Goal: Information Seeking & Learning: Find specific fact

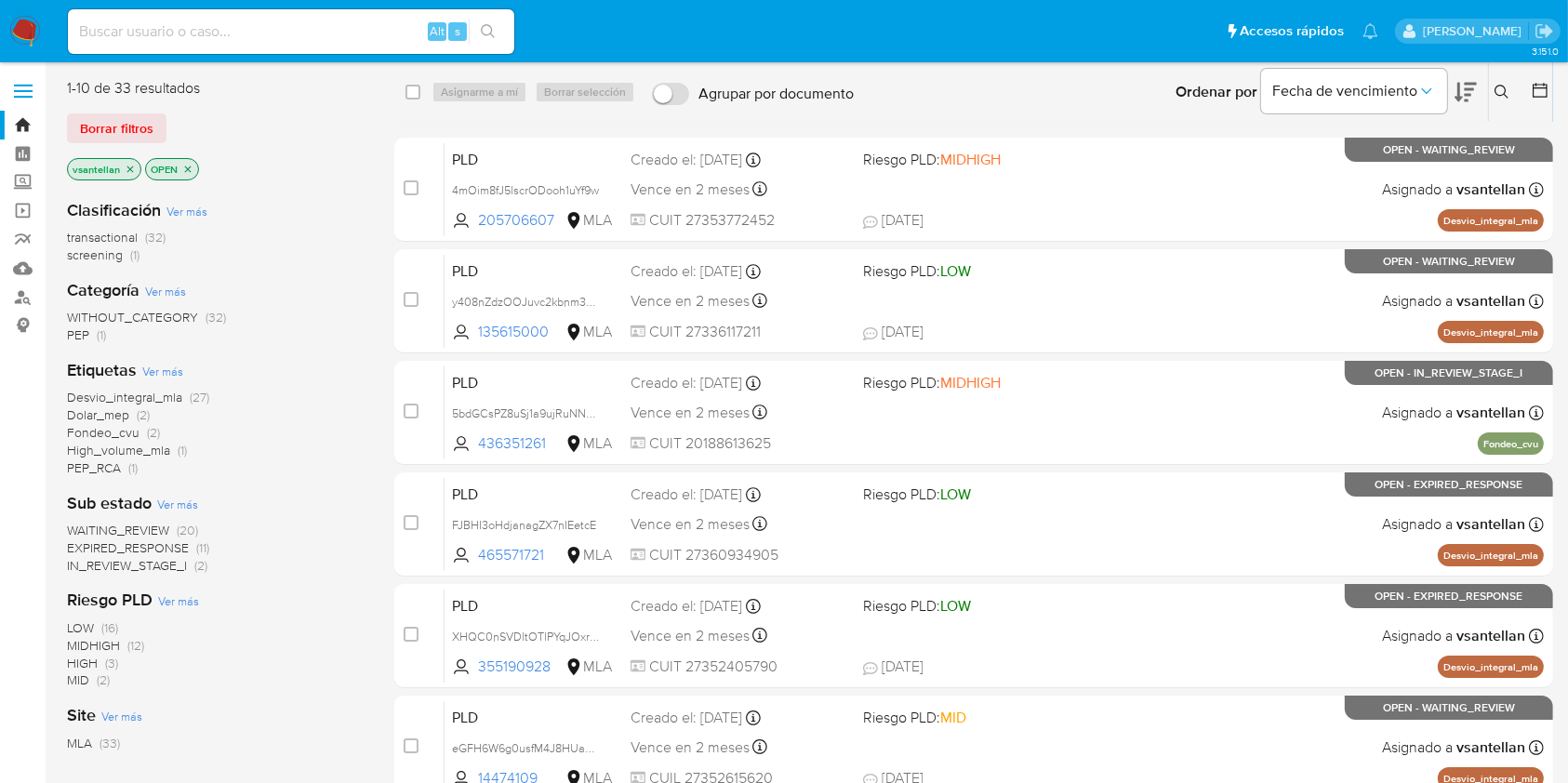
click at [227, 32] on input at bounding box center [291, 32] width 447 height 25
paste input "214629977"
type input "214629977"
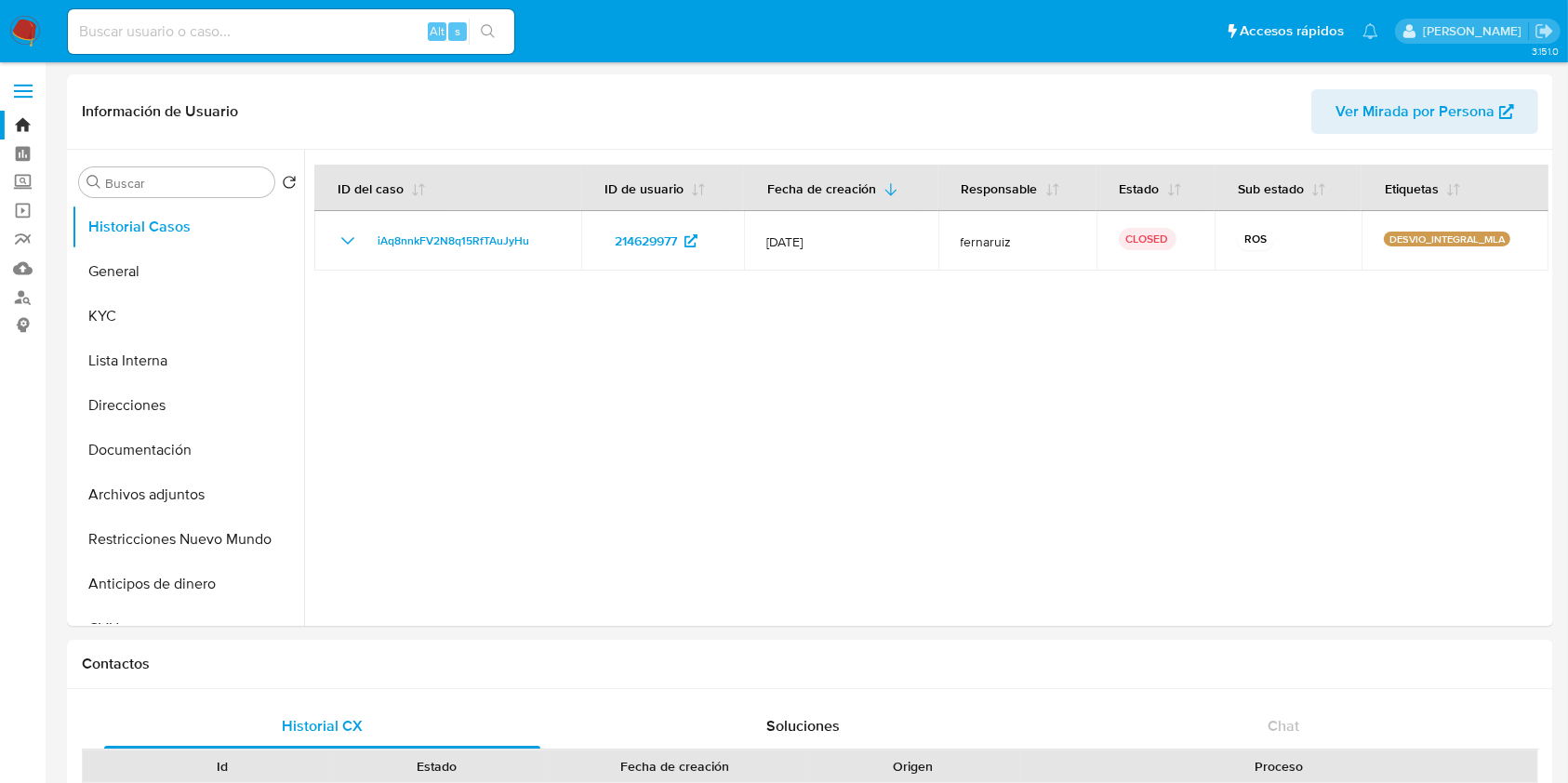
select select "10"
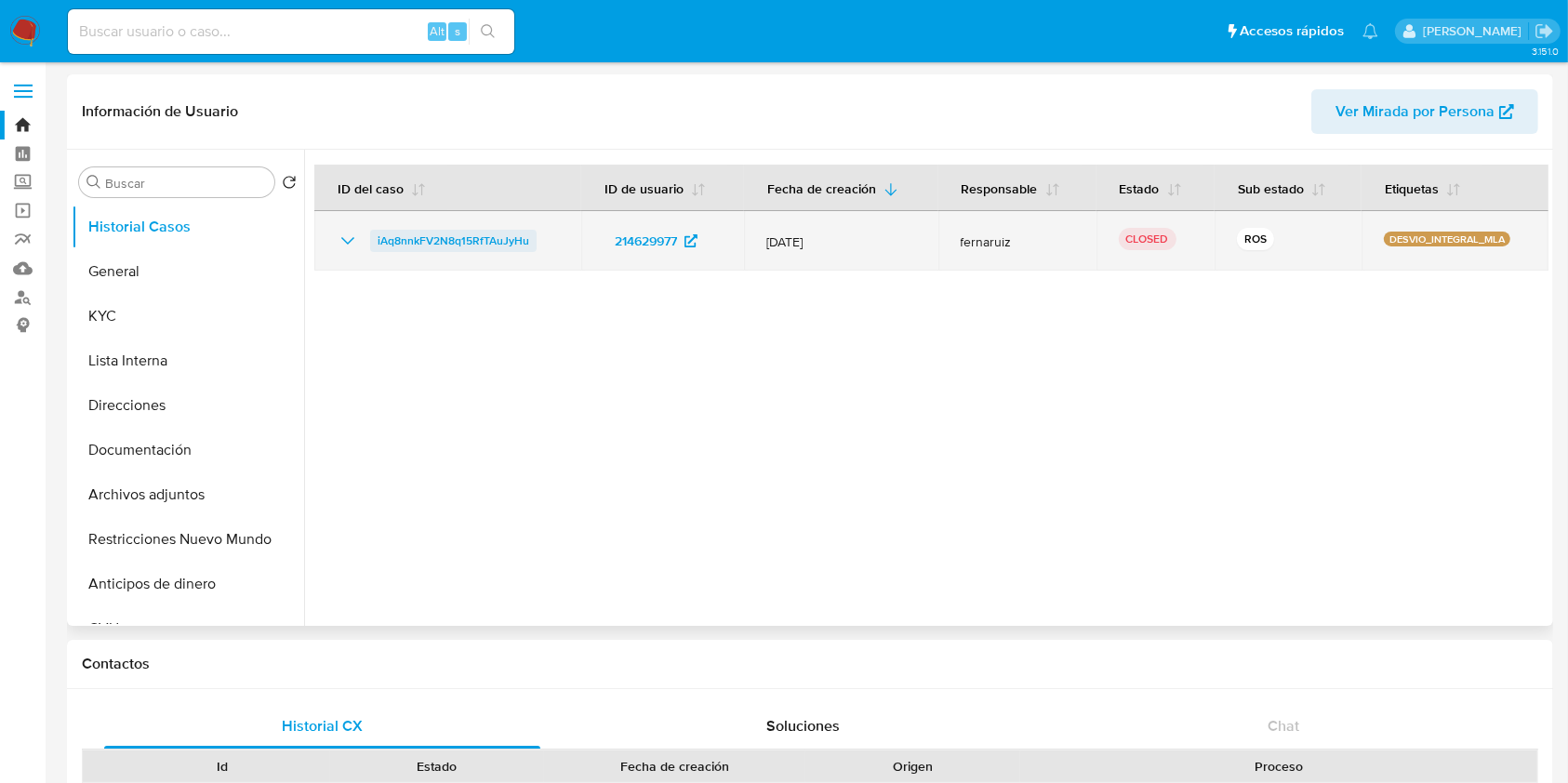
click at [394, 251] on span "iAq8nnkFV2N8q15RfTAuJyHu" at bounding box center [453, 241] width 151 height 23
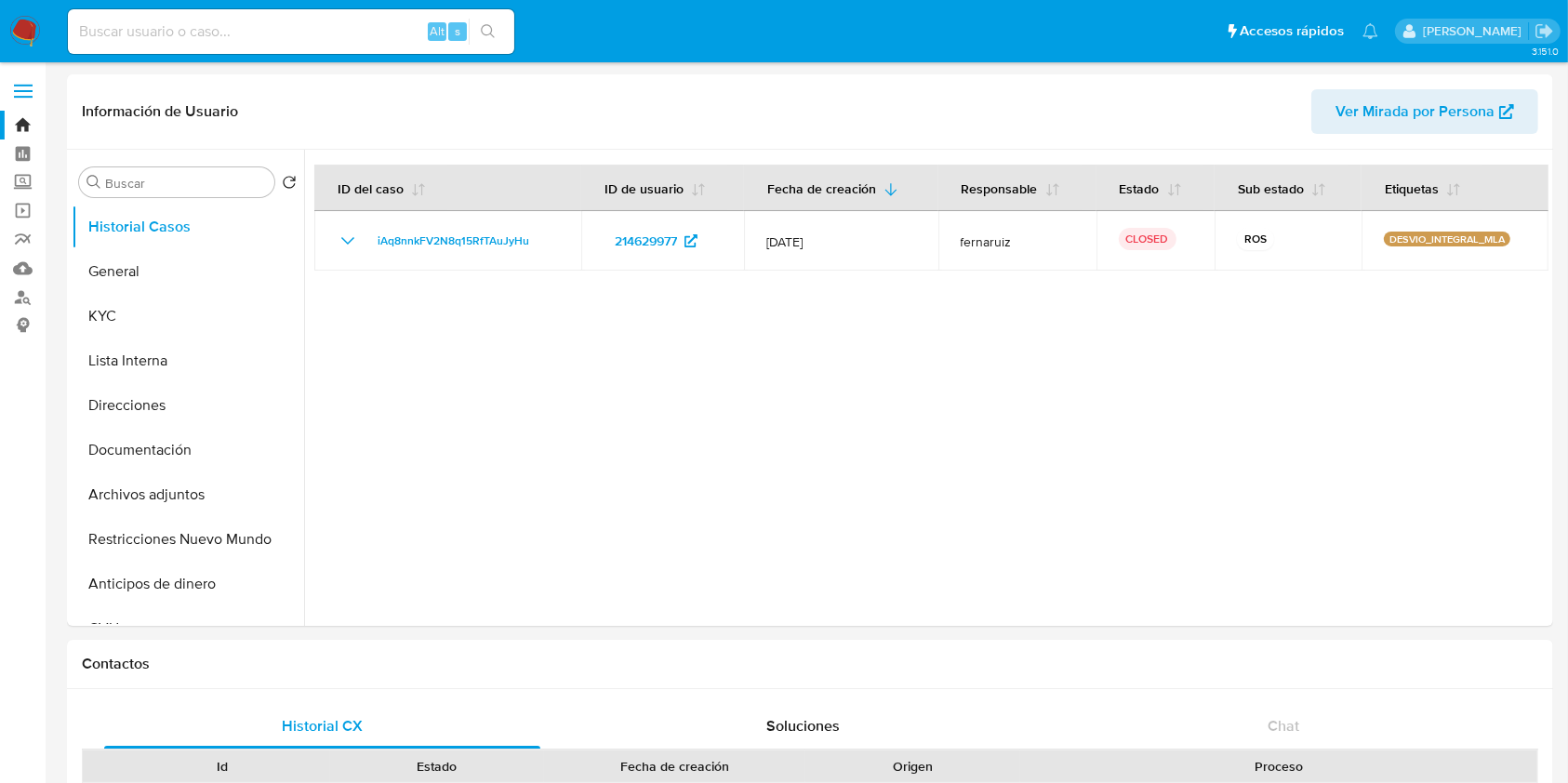
drag, startPoint x: 23, startPoint y: 36, endPoint x: 90, endPoint y: 2, distance: 75.1
click at [21, 36] on img at bounding box center [25, 31] width 31 height 31
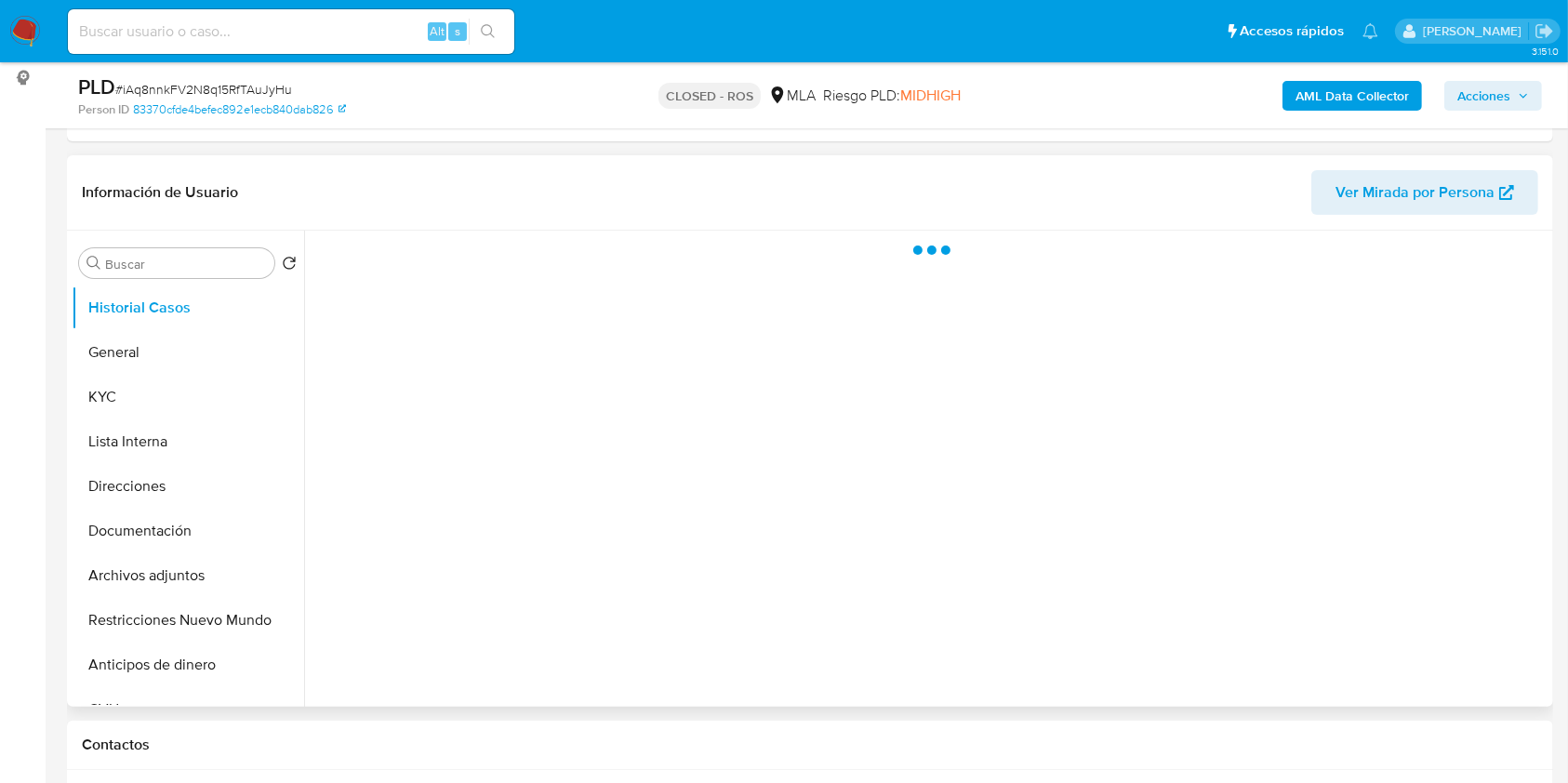
scroll to position [372, 0]
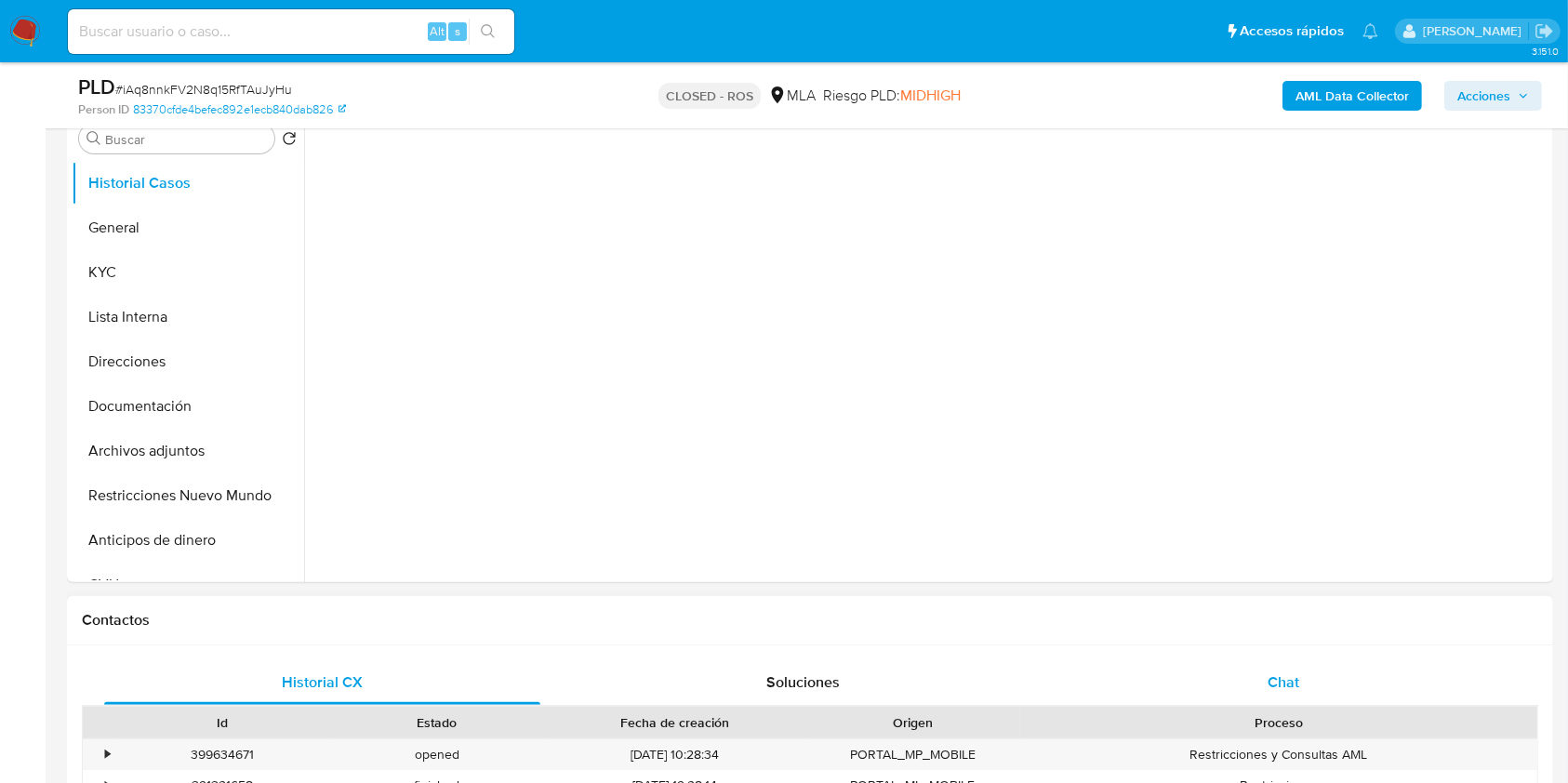
click at [1317, 682] on div "Chat" at bounding box center [1284, 682] width 436 height 44
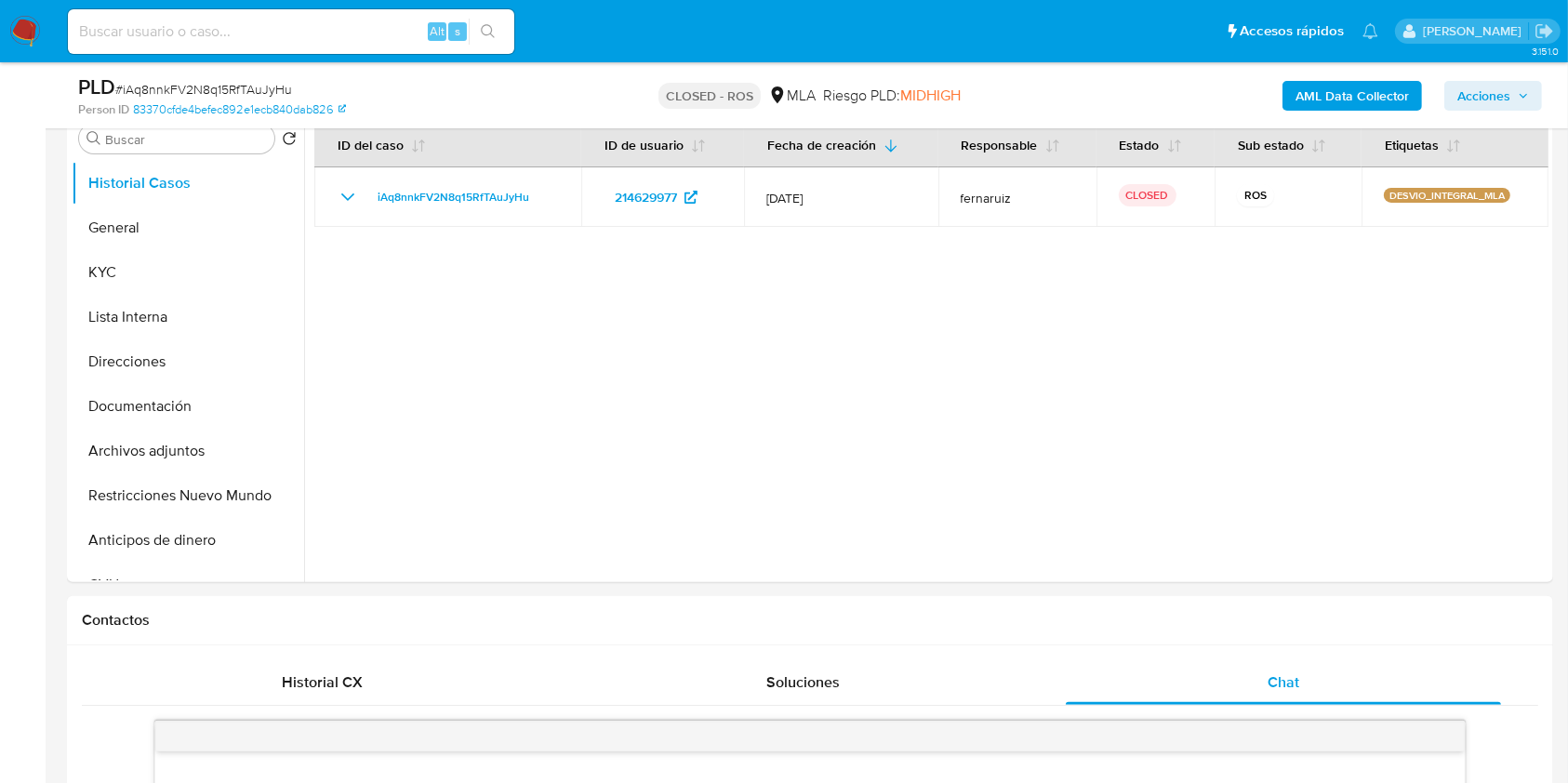
select select "10"
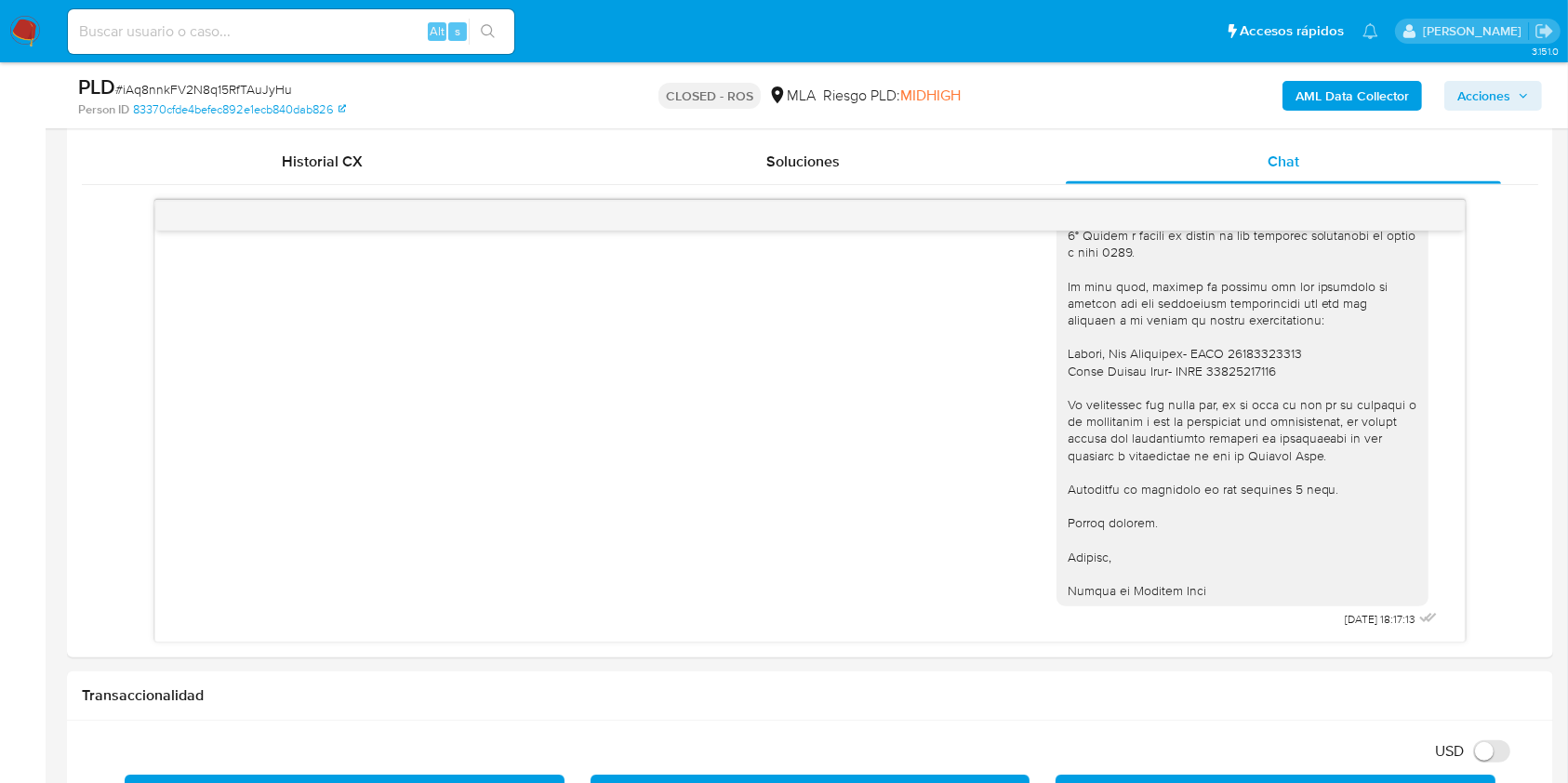
scroll to position [850, 0]
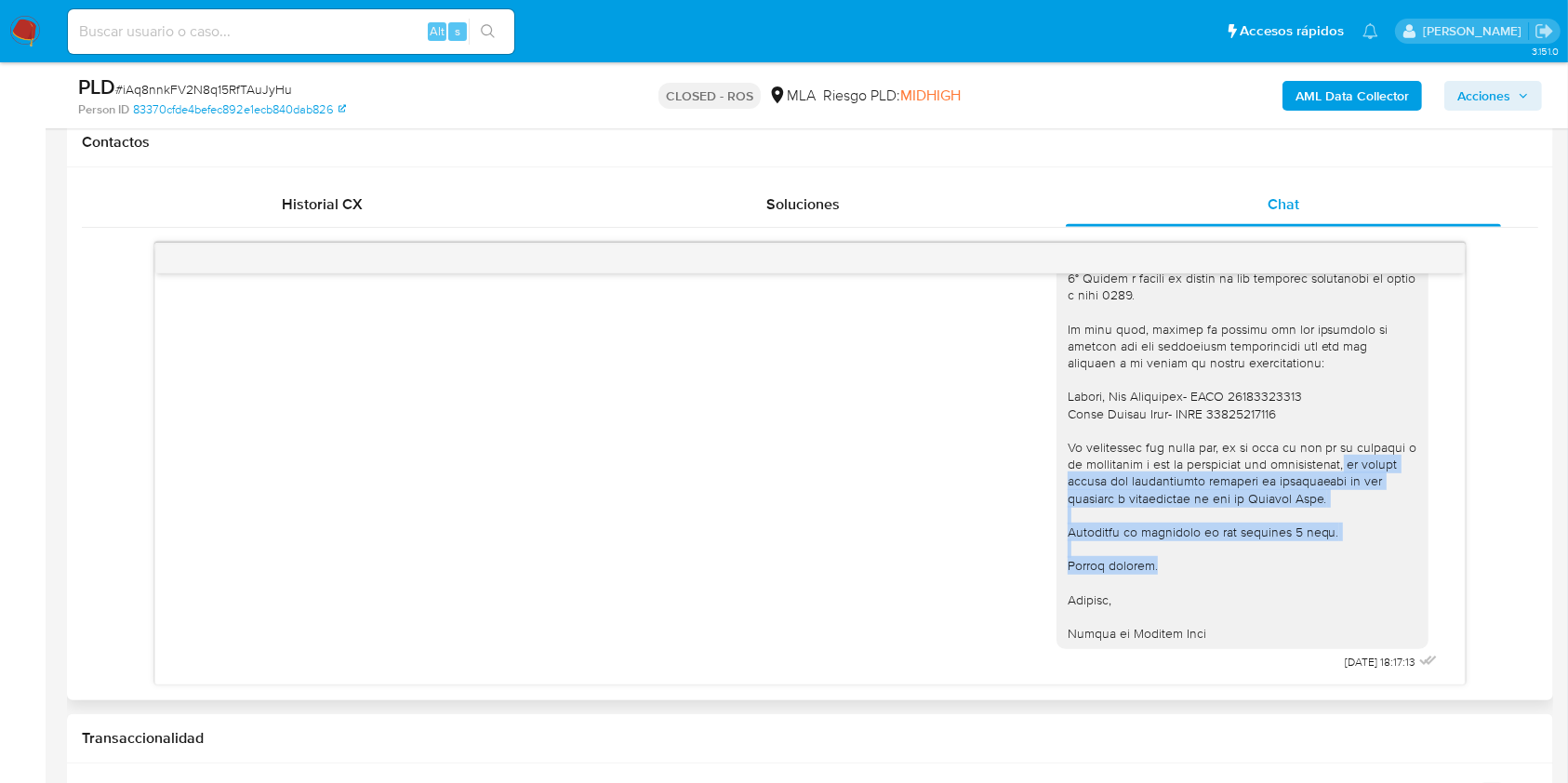
drag, startPoint x: 1443, startPoint y: 560, endPoint x: 1461, endPoint y: 481, distance: 81.0
click at [1455, 454] on div "[DATE] 18:17:13" at bounding box center [809, 478] width 1308 height 411
click at [1372, 570] on div at bounding box center [1242, 253] width 349 height 778
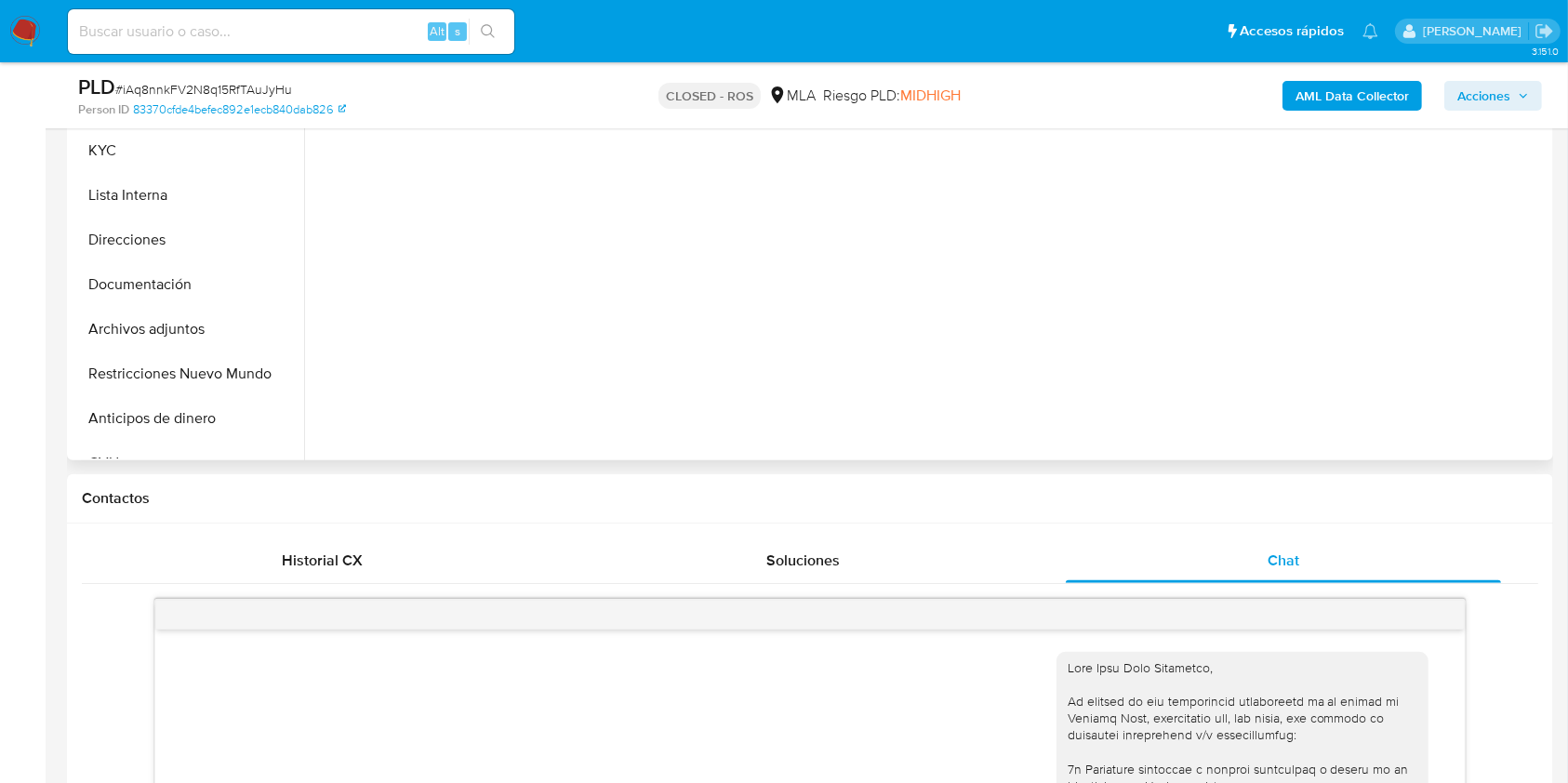
scroll to position [354, 0]
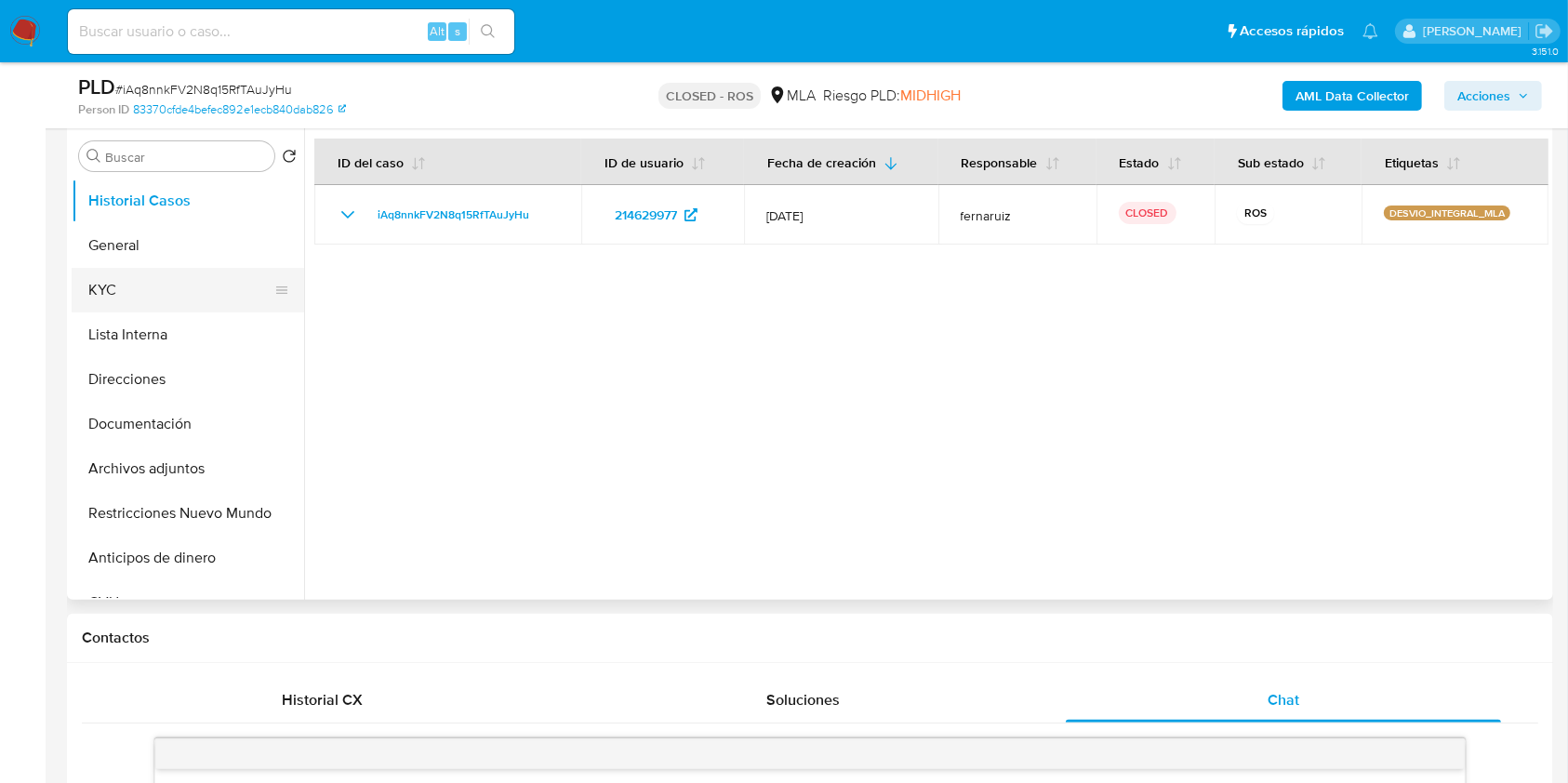
click at [145, 284] on button "KYC" at bounding box center [180, 290] width 217 height 44
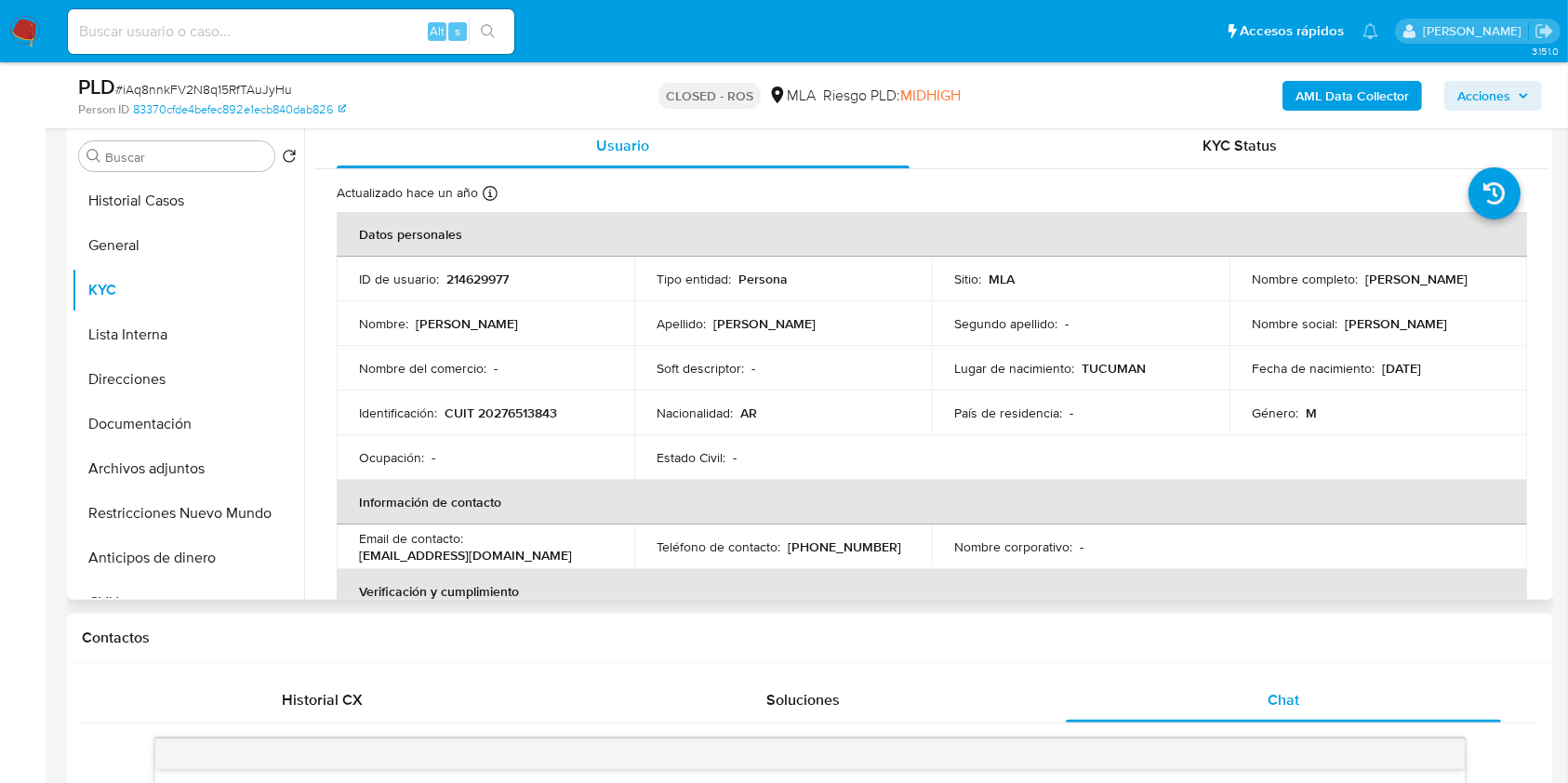
click at [496, 413] on p "CUIT 20276513843" at bounding box center [501, 413] width 112 height 17
copy p "20276513843"
click at [202, 242] on button "General" at bounding box center [180, 245] width 217 height 44
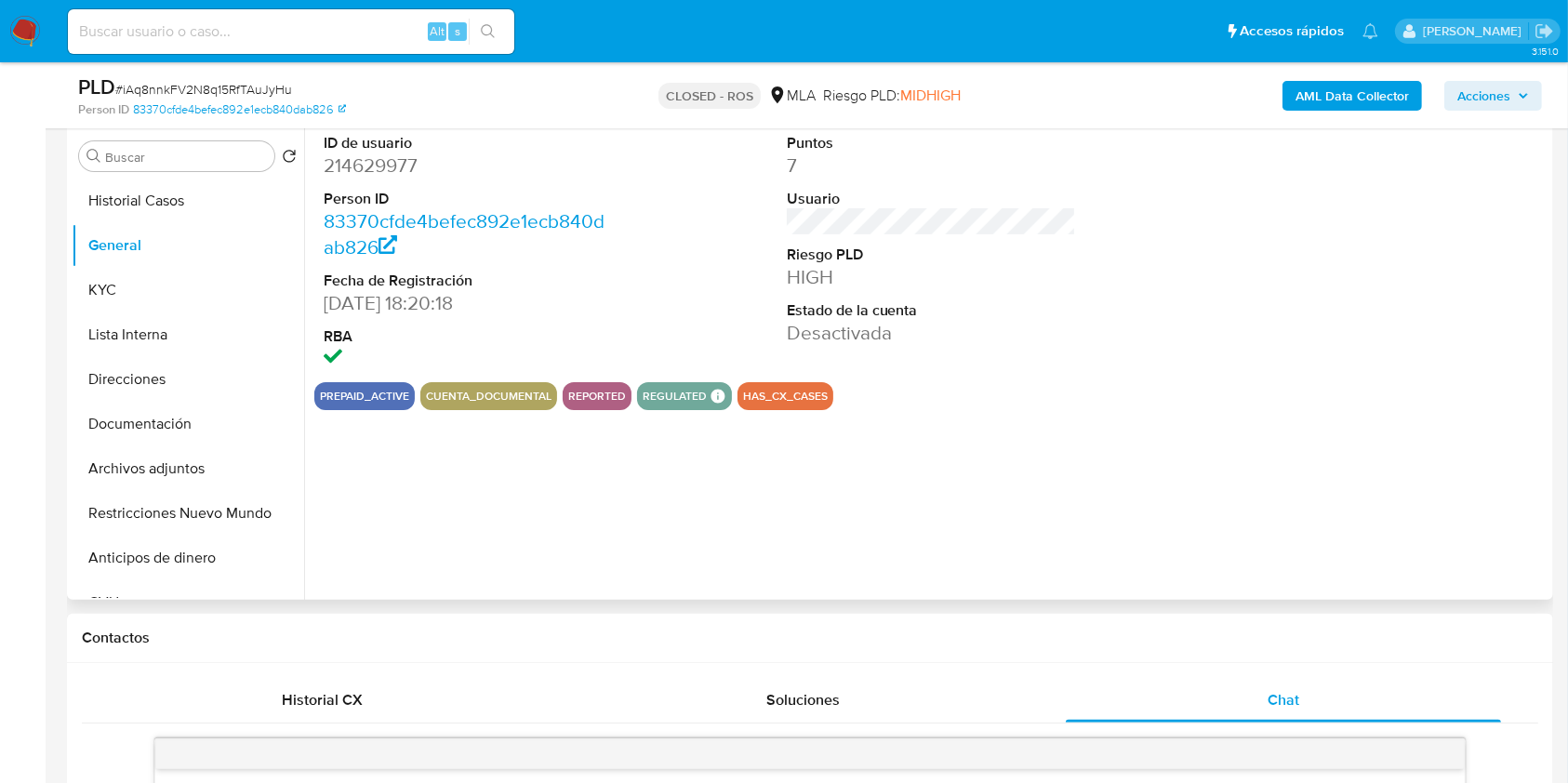
click at [354, 157] on dd "214629977" at bounding box center [469, 165] width 290 height 26
click at [381, 173] on dd "214629977" at bounding box center [469, 165] width 290 height 26
copy dd "214629977"
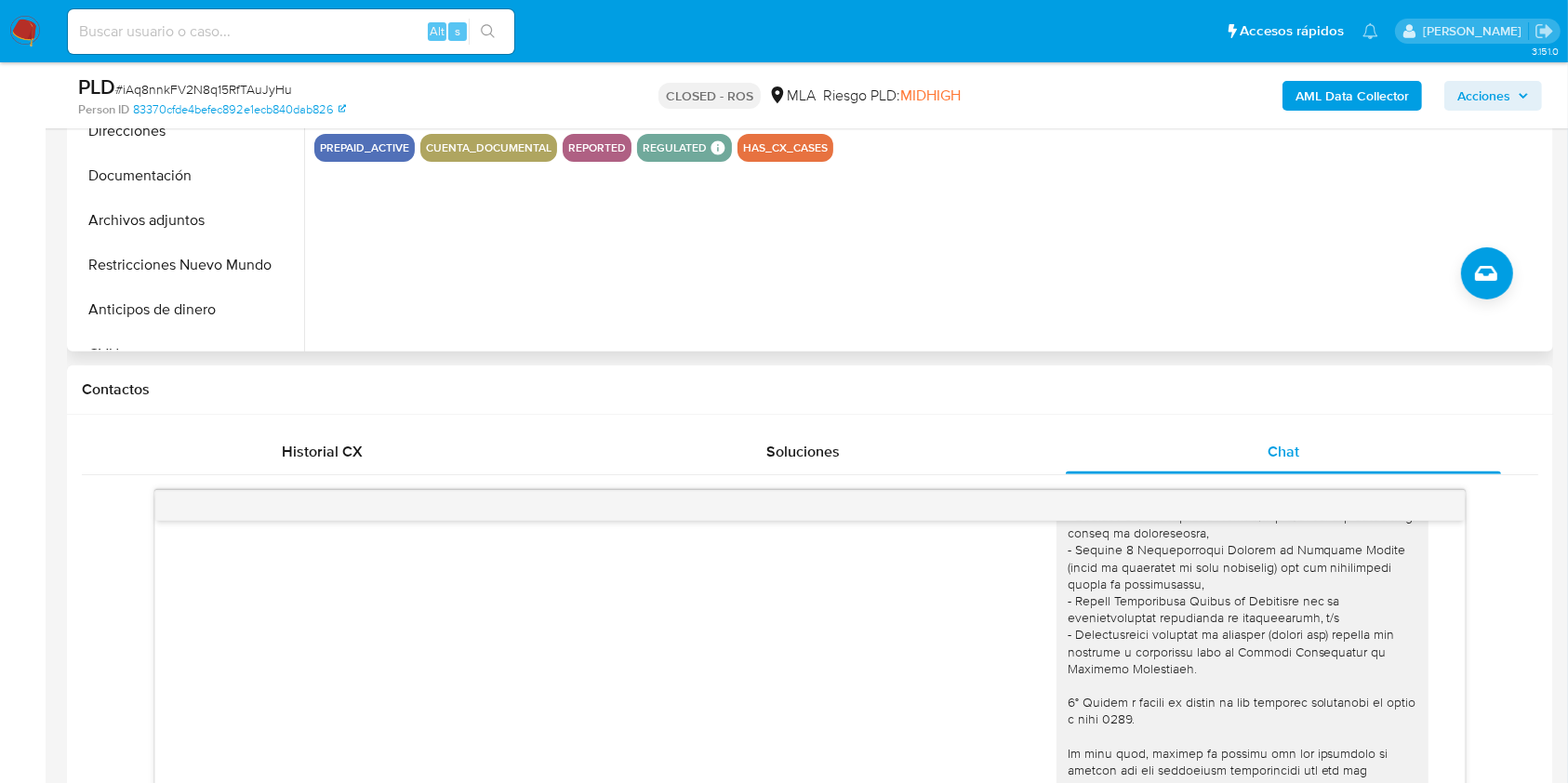
scroll to position [726, 0]
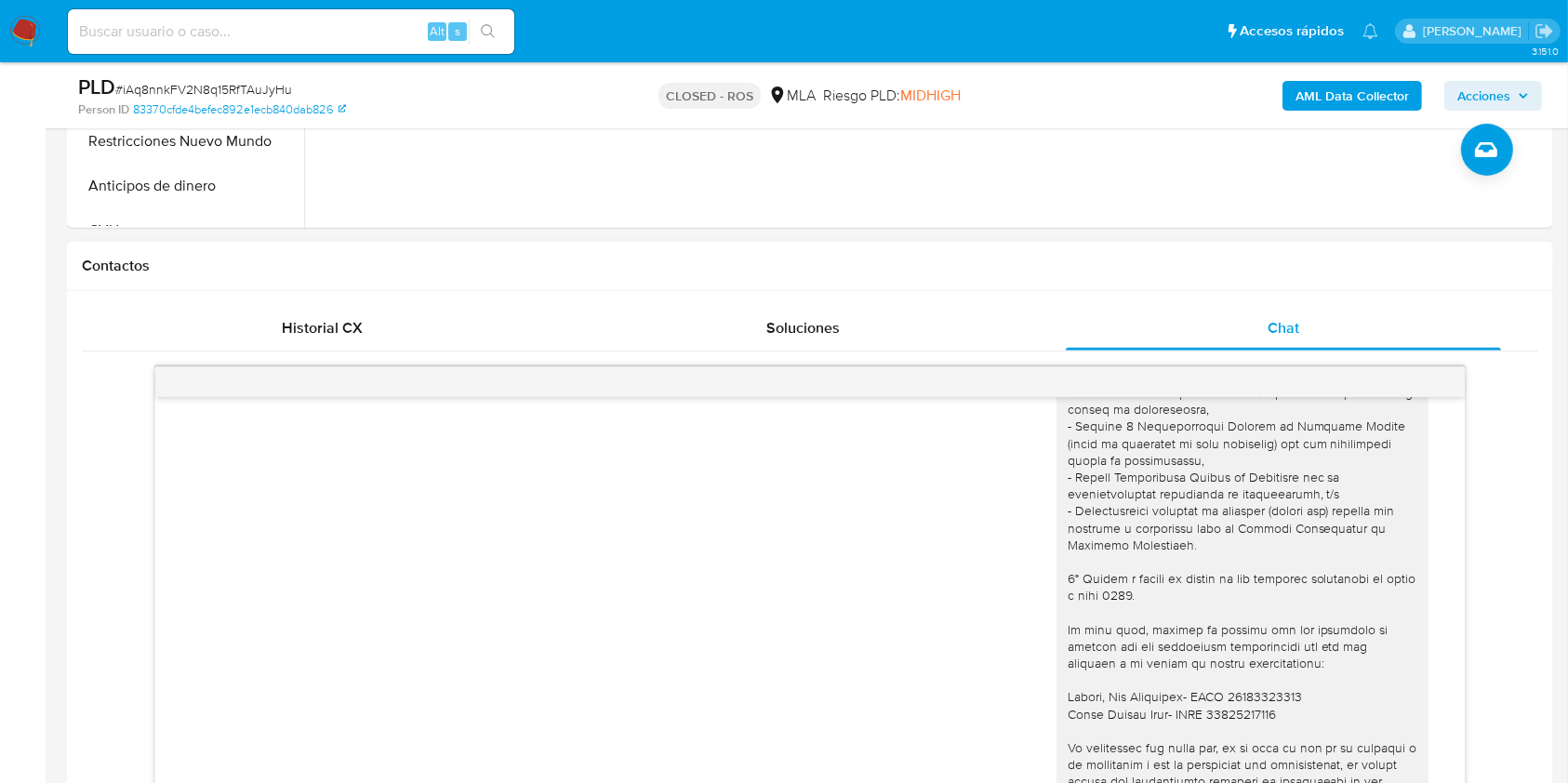
drag, startPoint x: 1158, startPoint y: 366, endPoint x: 1175, endPoint y: 418, distance: 54.7
click at [1158, 367] on div at bounding box center [809, 383] width 1308 height 30
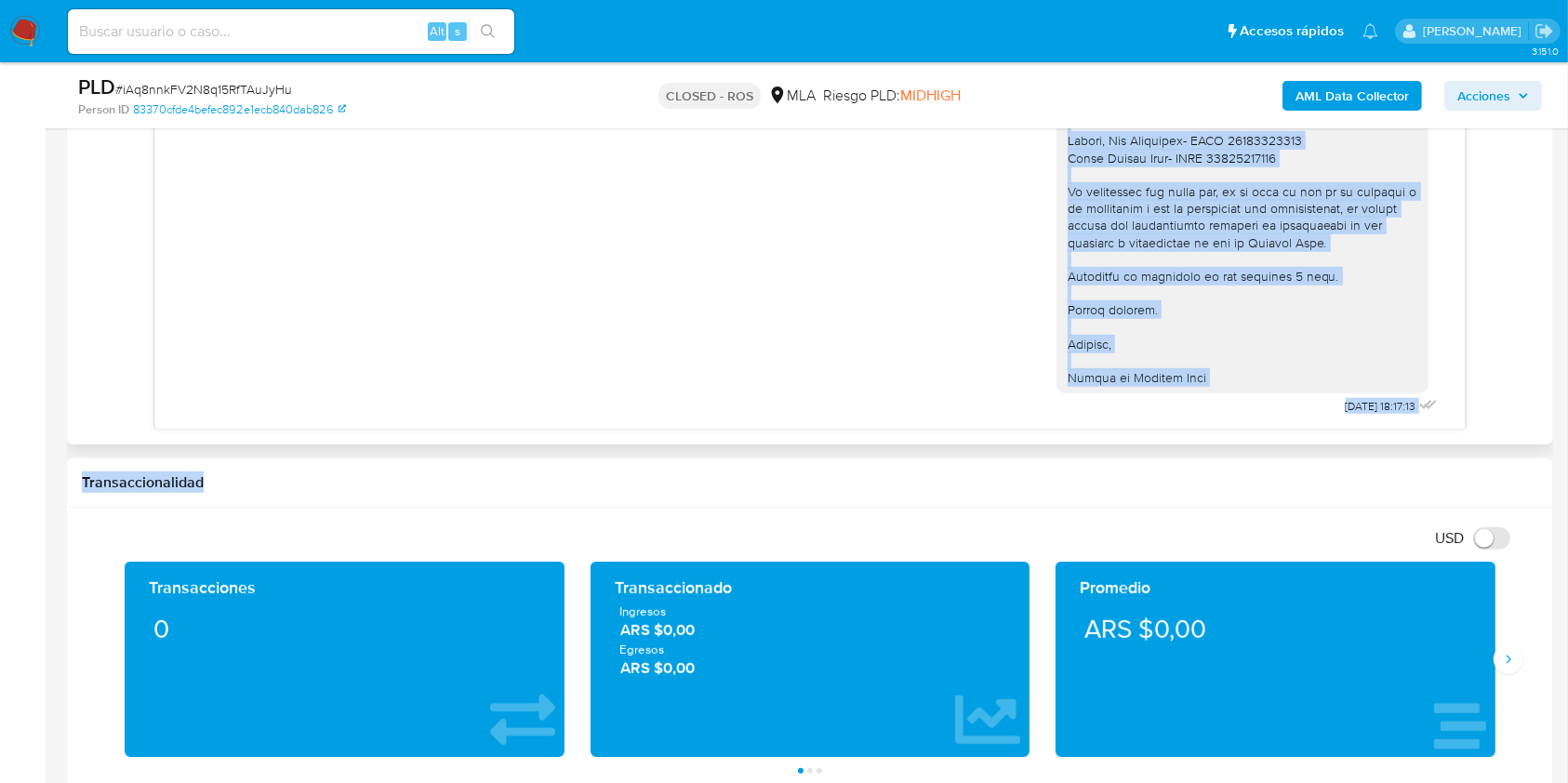
scroll to position [1250, 0]
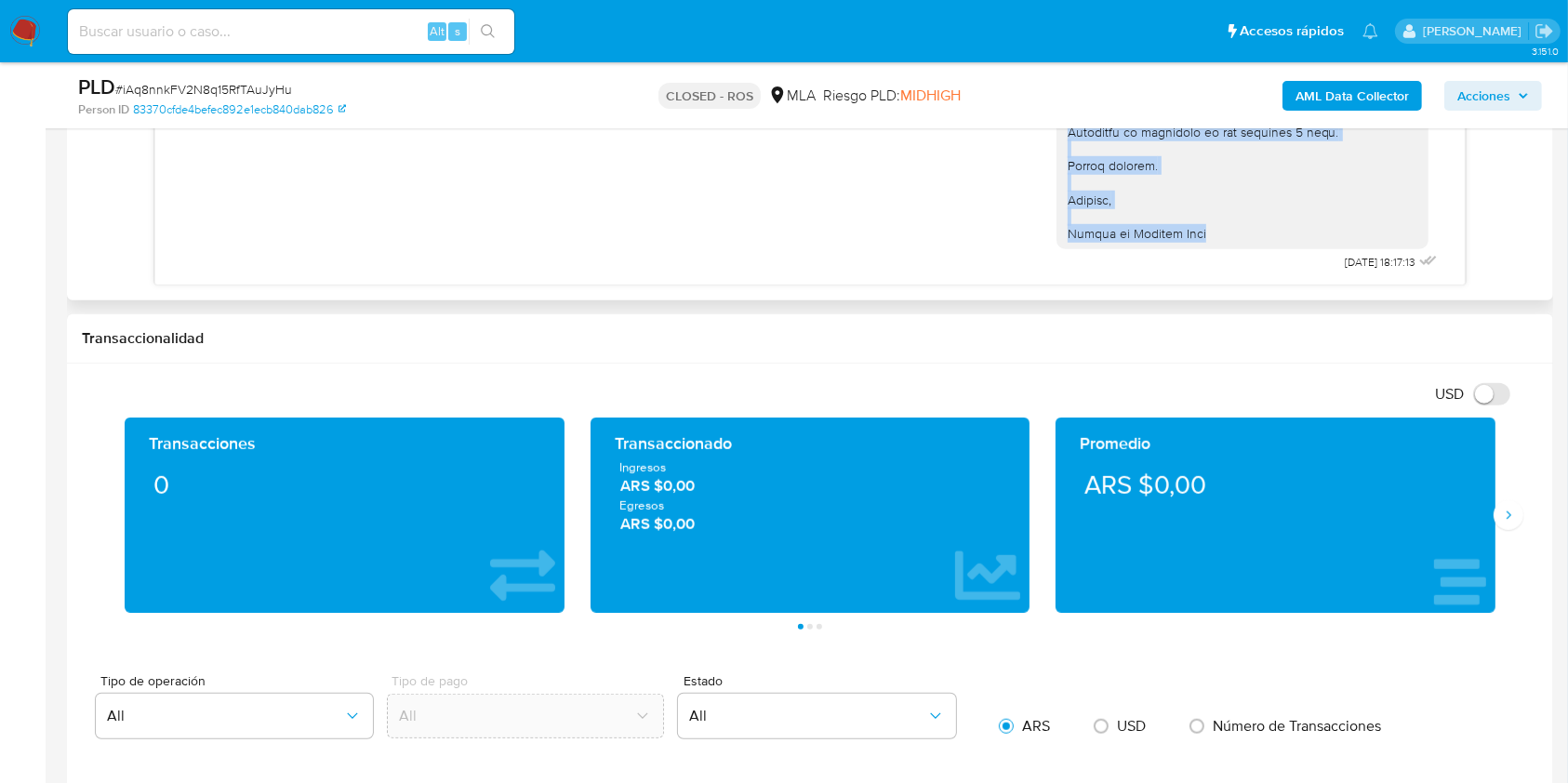
drag, startPoint x: 1039, startPoint y: 420, endPoint x: 1219, endPoint y: 231, distance: 261.0
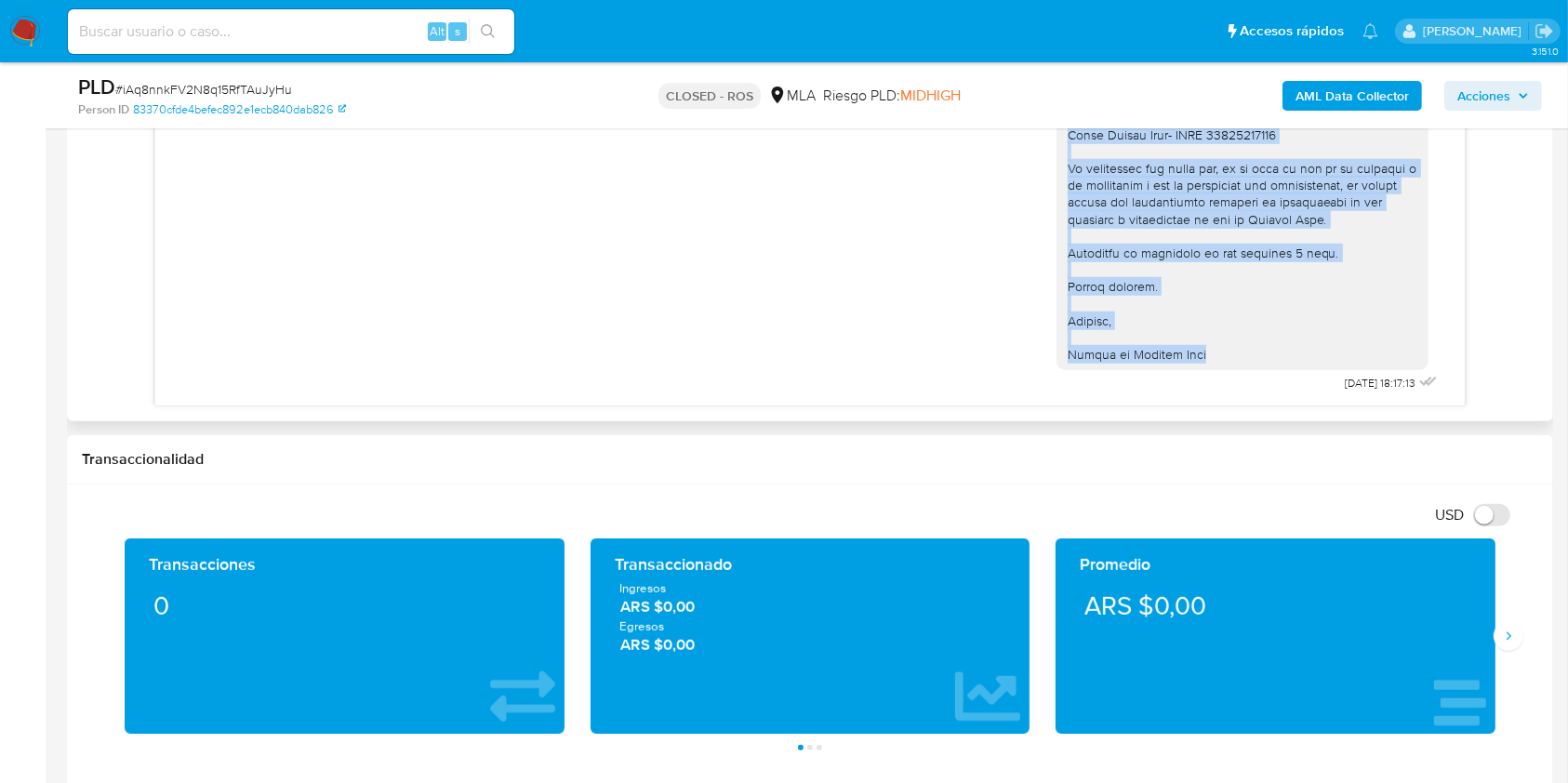
scroll to position [1126, 0]
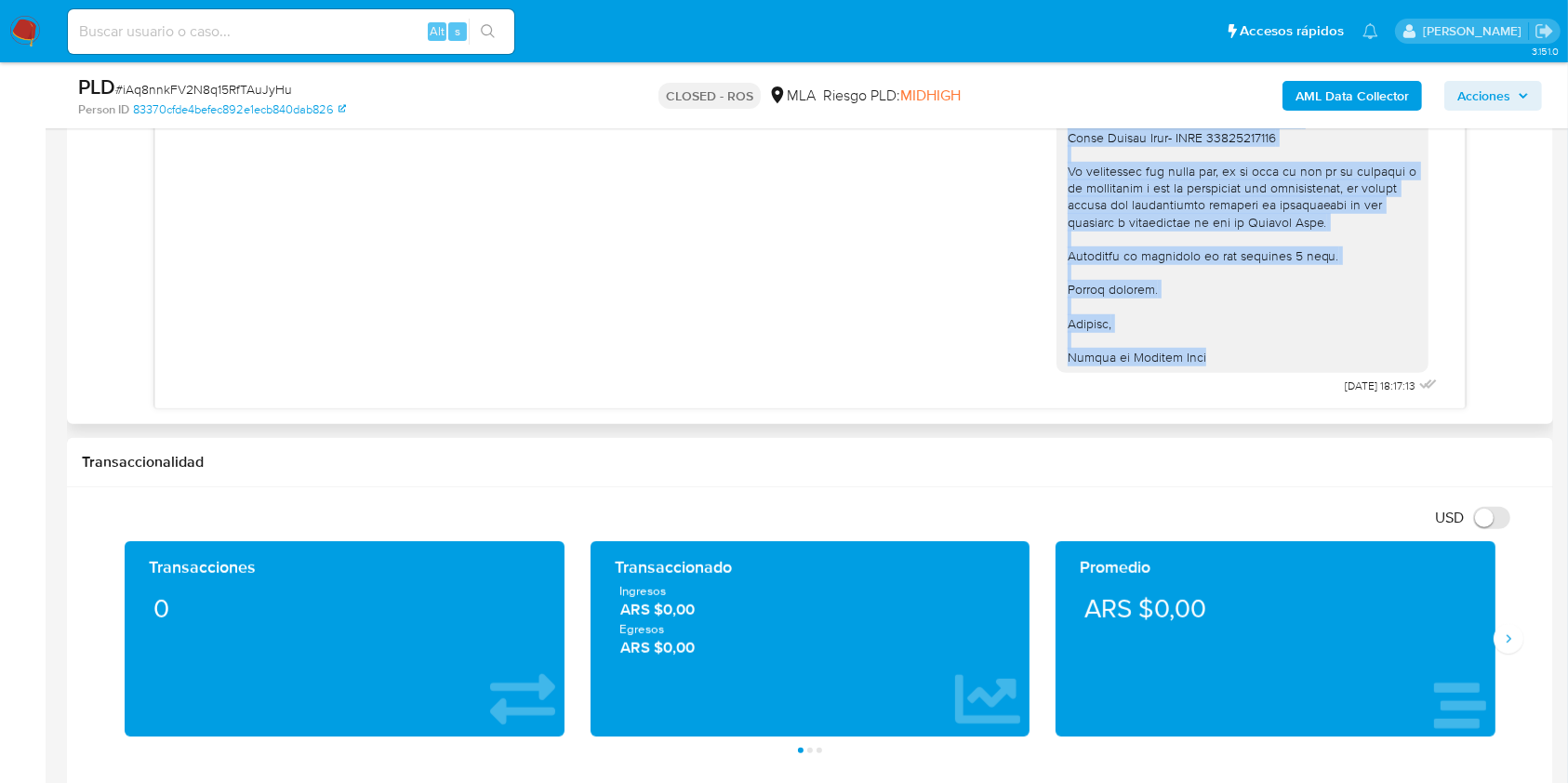
copy div "Lore Ipsu Dolo Sitametco, Ad elitsed do eiu temporincid utlaboreetd ma al enima…"
